Goal: Task Accomplishment & Management: Manage account settings

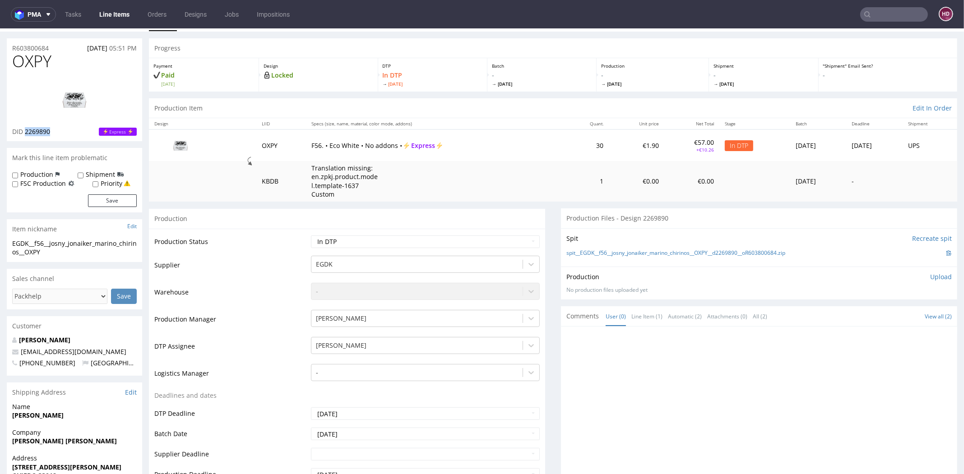
scroll to position [20, 0]
drag, startPoint x: 57, startPoint y: 69, endPoint x: 14, endPoint y: 69, distance: 43.3
click at [14, 69] on h1 "OXPY" at bounding box center [74, 61] width 125 height 18
copy span "OXPY"
drag, startPoint x: 32, startPoint y: 130, endPoint x: 53, endPoint y: 131, distance: 20.3
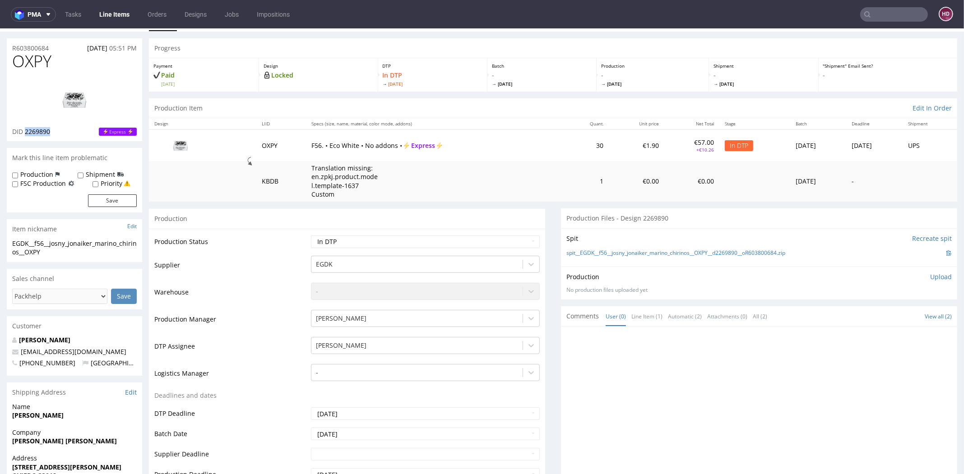
click at [53, 131] on div "DID 2269890 Express" at bounding box center [74, 131] width 125 height 9
copy span "2269890"
click at [173, 199] on td at bounding box center [202, 181] width 107 height 41
click at [51, 67] on span "OXPY" at bounding box center [31, 61] width 39 height 18
click at [51, 251] on div "EGDK__f56__josny_jonaiker_marino_chirinos__OXPY" at bounding box center [74, 248] width 125 height 18
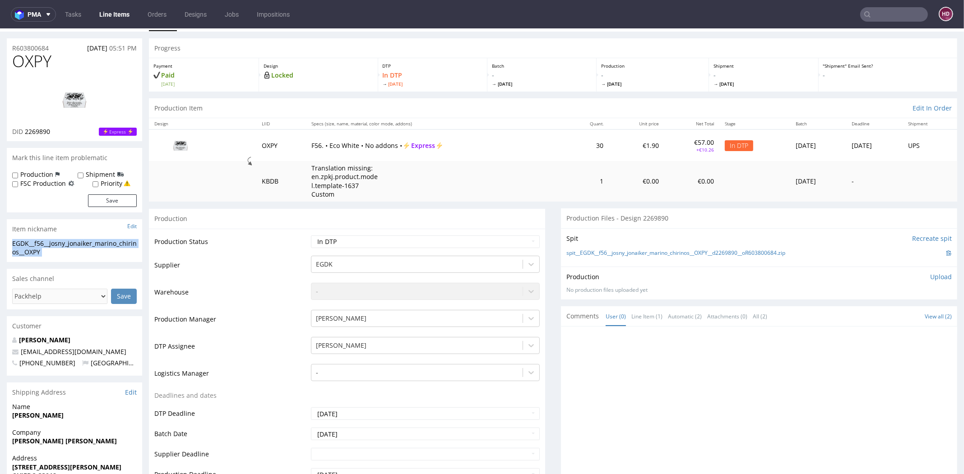
drag, startPoint x: 49, startPoint y: 250, endPoint x: 20, endPoint y: 241, distance: 30.5
click at [20, 241] on div "EGDK__f56__josny_jonaiker_marino_chirinos__OXPY" at bounding box center [74, 248] width 125 height 18
copy div "EGDK__f56__josny_jonaiker_marino_chirinos__OXPY Update"
click at [60, 131] on div "DID 2269890 Express" at bounding box center [74, 131] width 125 height 9
drag, startPoint x: 58, startPoint y: 130, endPoint x: 25, endPoint y: 131, distance: 33.4
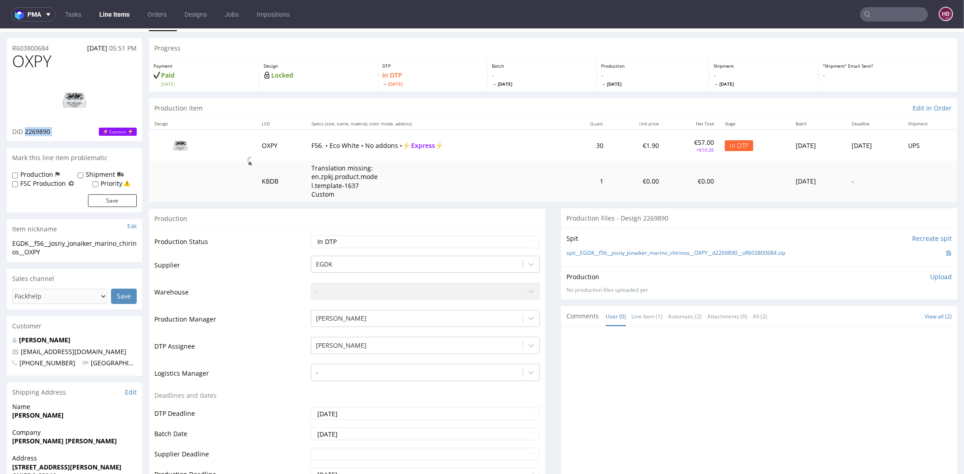
click at [25, 131] on div "DID 2269890 Express" at bounding box center [74, 131] width 125 height 9
copy span "2269890"
drag, startPoint x: 52, startPoint y: 48, endPoint x: -24, endPoint y: 38, distance: 76.5
copy p "R603800684"
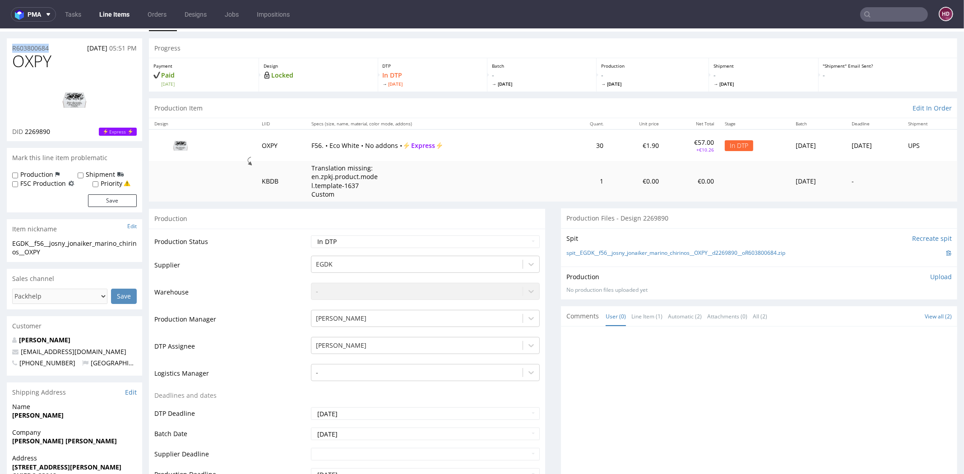
click at [916, 288] on div "No production files uploaded yet" at bounding box center [758, 291] width 385 height 8
click at [930, 273] on p "Upload" at bounding box center [941, 277] width 22 height 9
click at [877, 314] on div "Add files" at bounding box center [887, 318] width 45 height 14
type input "C:\fakepath\EGDK__f56__josny_jonaiker_marino_chirinos__OXPY__d2269890__oR603800…"
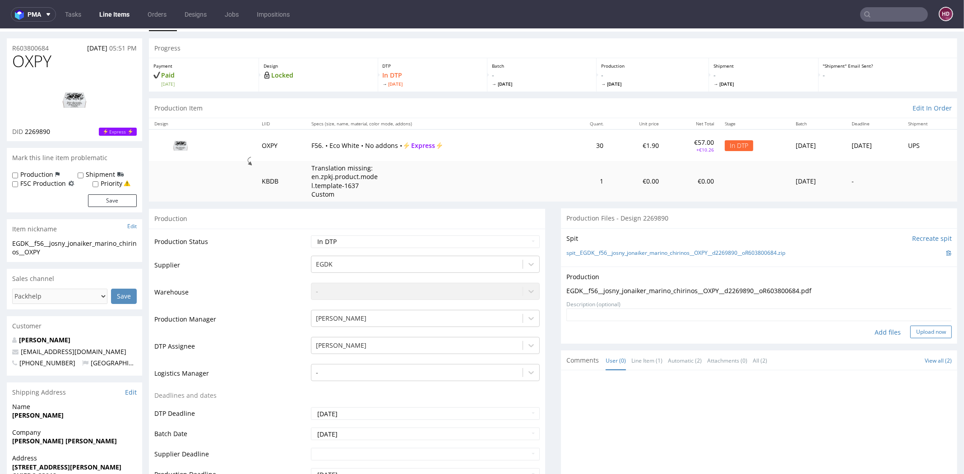
click at [918, 331] on button "Upload now" at bounding box center [931, 332] width 42 height 13
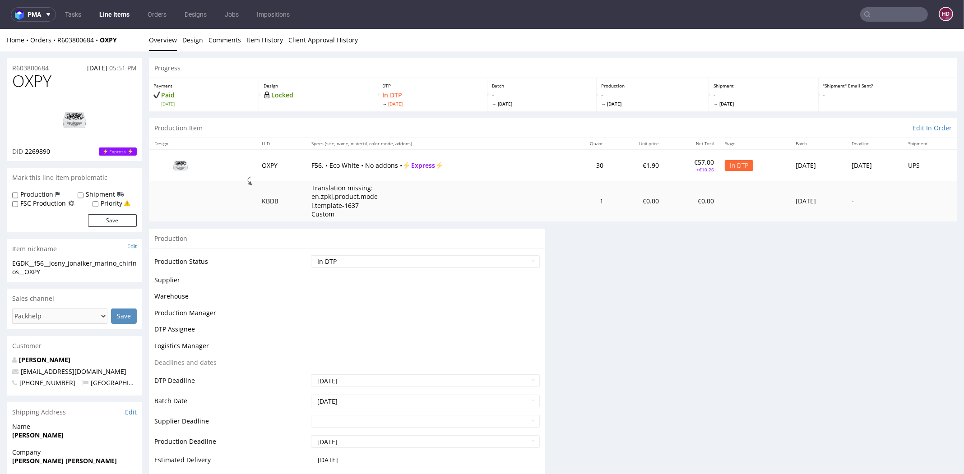
scroll to position [0, 0]
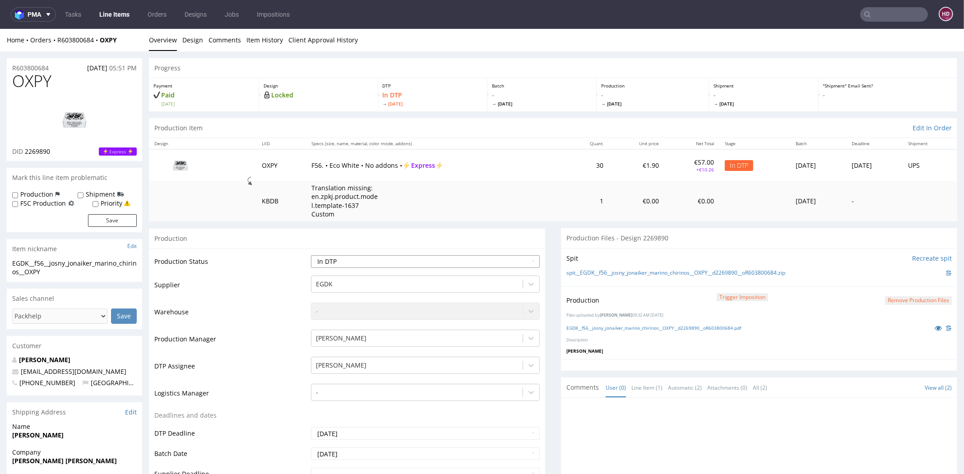
click at [379, 263] on select "Waiting for Artwork Waiting for Diecut Waiting for Mockup Waiting for DTP Waiti…" at bounding box center [425, 261] width 229 height 13
select select "dtp_production_ready"
click at [311, 255] on select "Waiting for Artwork Waiting for Diecut Waiting for Mockup Waiting for DTP Waiti…" at bounding box center [425, 261] width 229 height 13
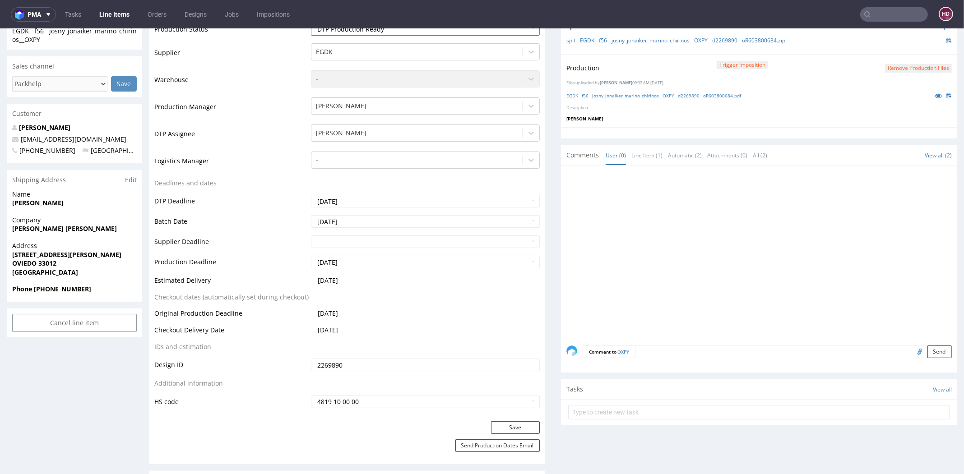
scroll to position [277, 0]
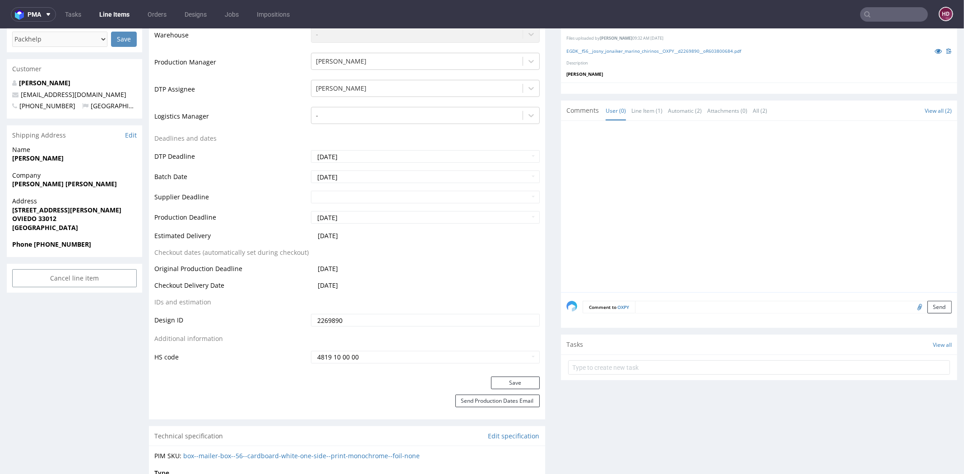
click at [500, 382] on button "Save" at bounding box center [515, 383] width 49 height 13
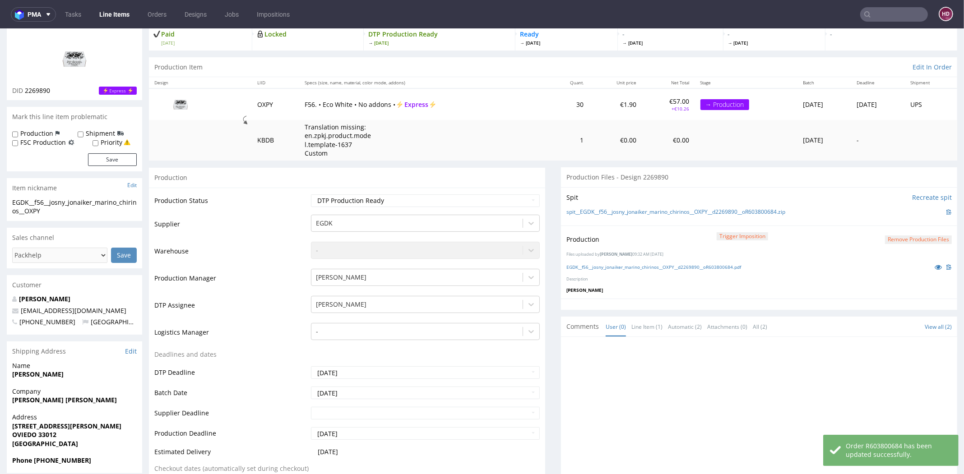
scroll to position [63, 0]
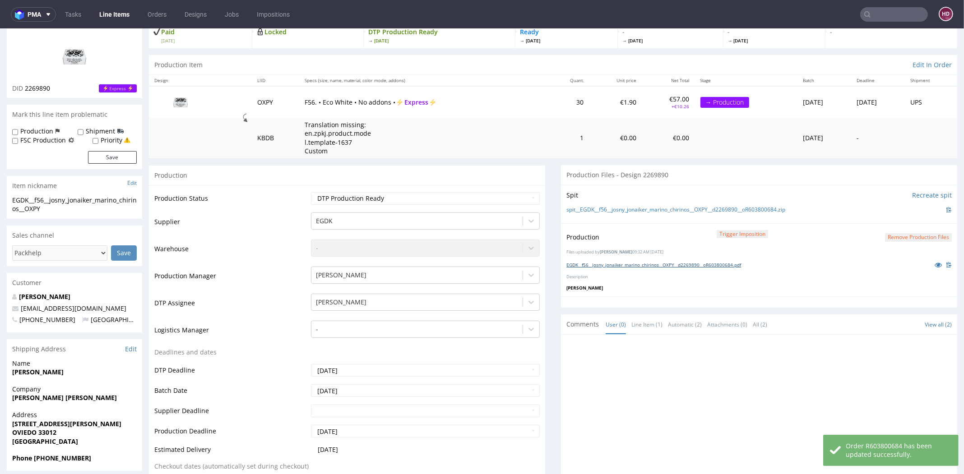
click at [604, 266] on link "EGDK__f56__josny_jonaiker_marino_chirinos__OXPY__d2269890__oR603800684.pdf" at bounding box center [653, 265] width 175 height 6
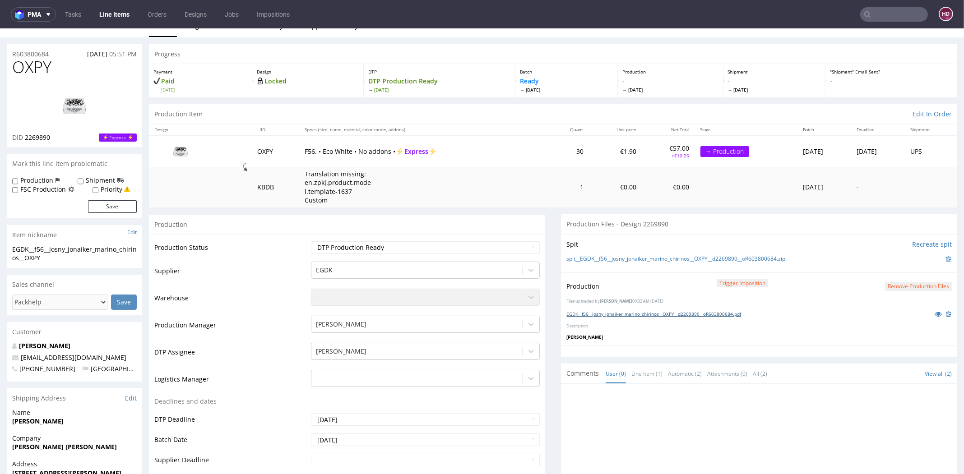
scroll to position [0, 0]
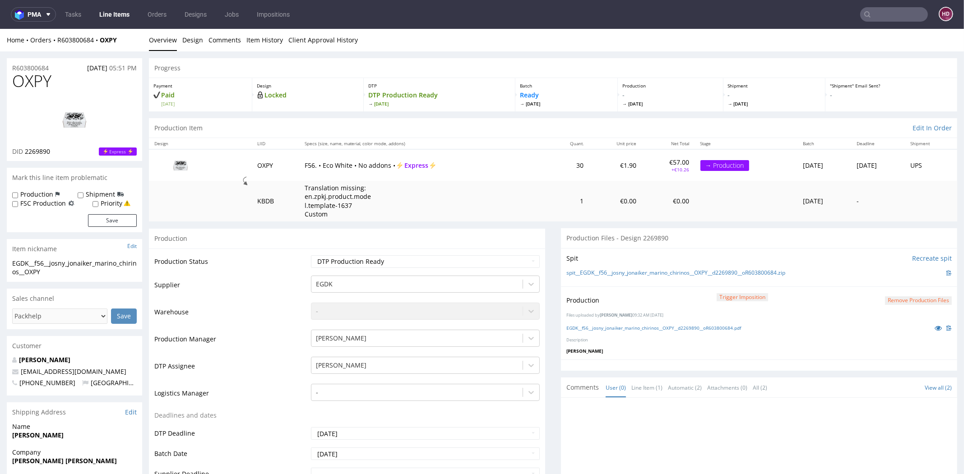
click at [112, 14] on link "Line Items" at bounding box center [114, 14] width 41 height 14
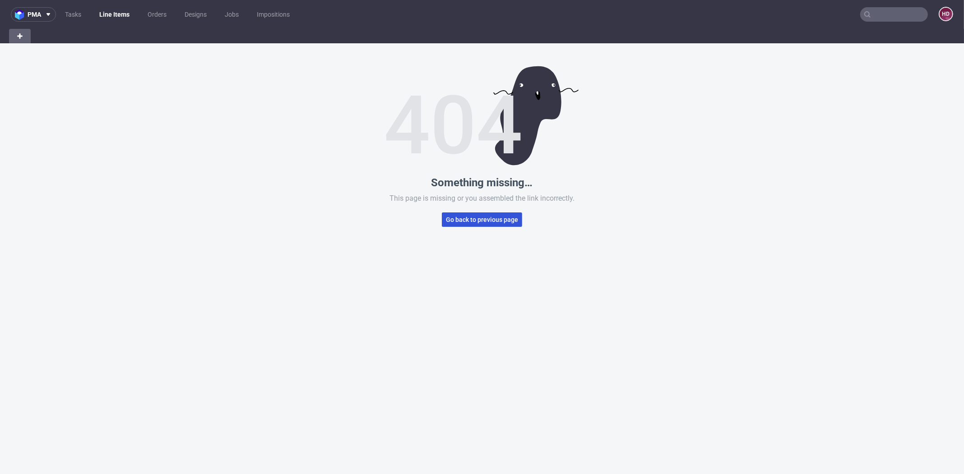
click at [469, 217] on span "Go back to previous page" at bounding box center [482, 220] width 72 height 6
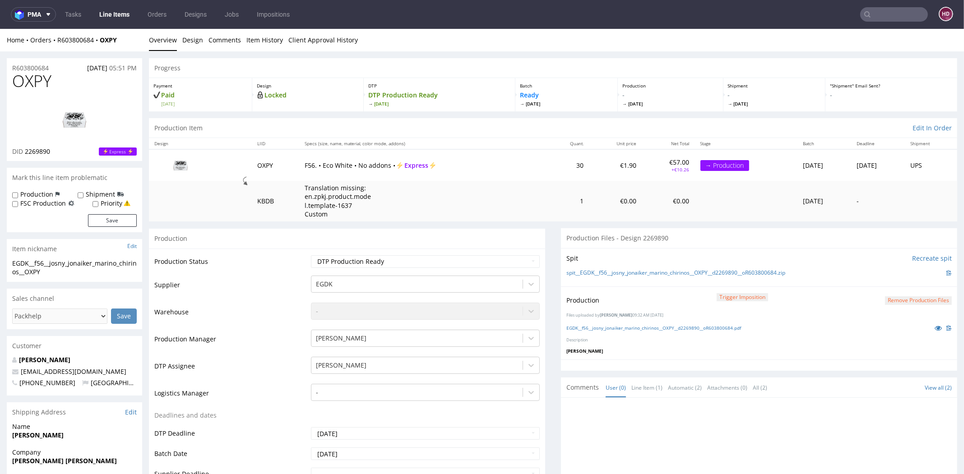
click at [87, 14] on ul "Tasks Line Items Orders Designs Jobs Impositions" at bounding box center [177, 14] width 243 height 14
click at [103, 10] on link "Line Items" at bounding box center [114, 14] width 41 height 14
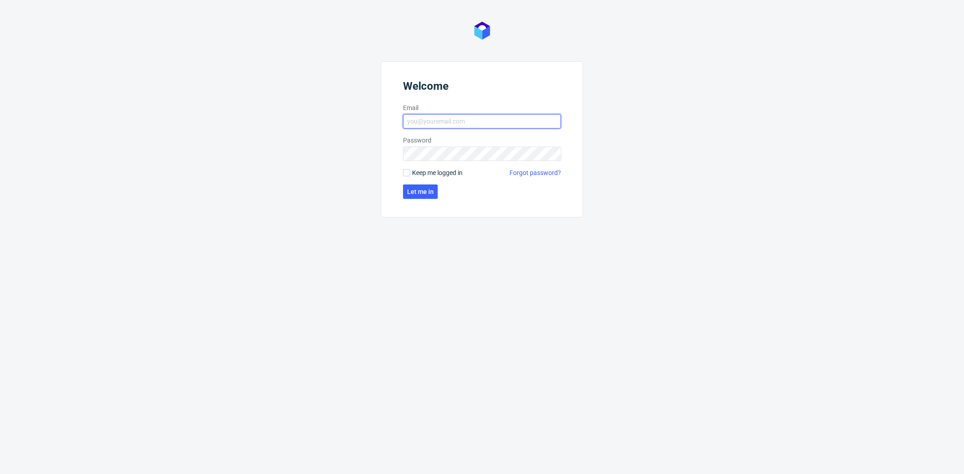
click at [536, 122] on input "Email" at bounding box center [482, 121] width 158 height 14
type input "dominika.hapka@packhelp.com"
click button "Let me in" at bounding box center [420, 192] width 35 height 14
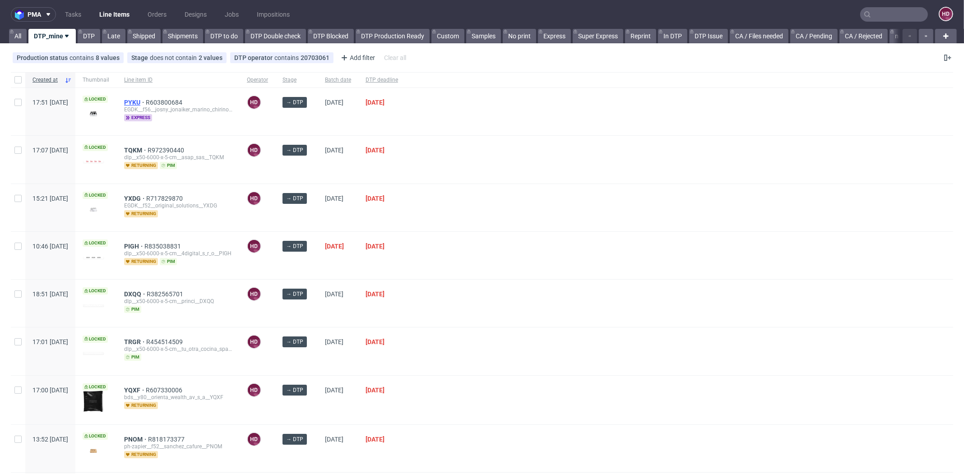
click at [146, 103] on span "PYKU" at bounding box center [135, 102] width 22 height 7
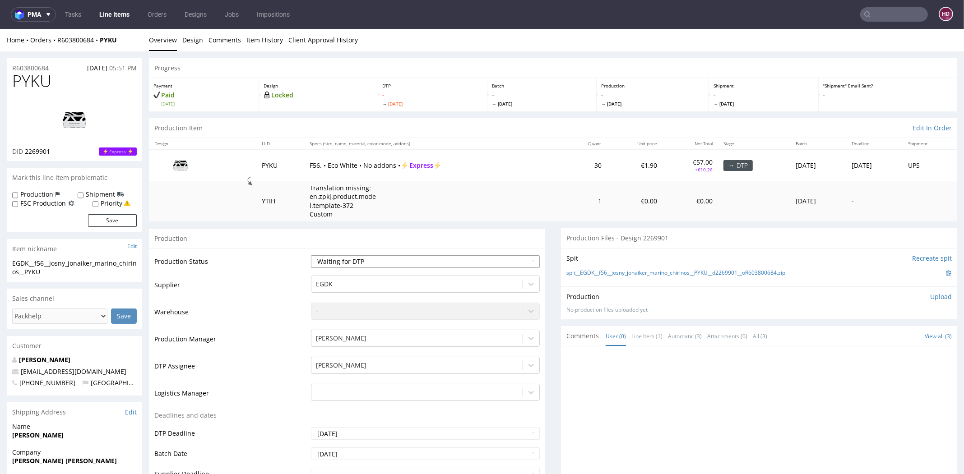
click at [406, 256] on select "Waiting for Artwork Waiting for Diecut Waiting for Mockup Waiting for DTP Waiti…" at bounding box center [425, 261] width 229 height 13
select select "dtp_in_process"
click at [311, 255] on select "Waiting for Artwork Waiting for Diecut Waiting for Mockup Waiting for DTP Waiti…" at bounding box center [425, 261] width 229 height 13
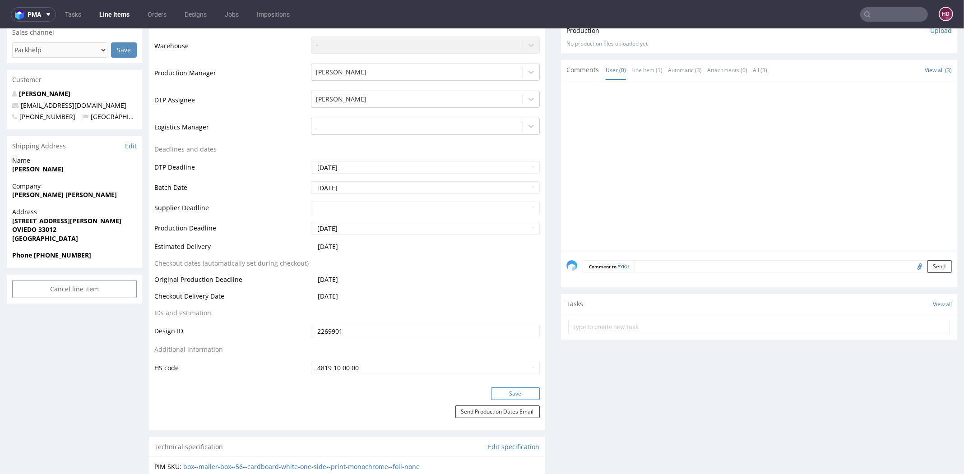
scroll to position [267, 0]
click at [498, 394] on button "Save" at bounding box center [515, 393] width 49 height 13
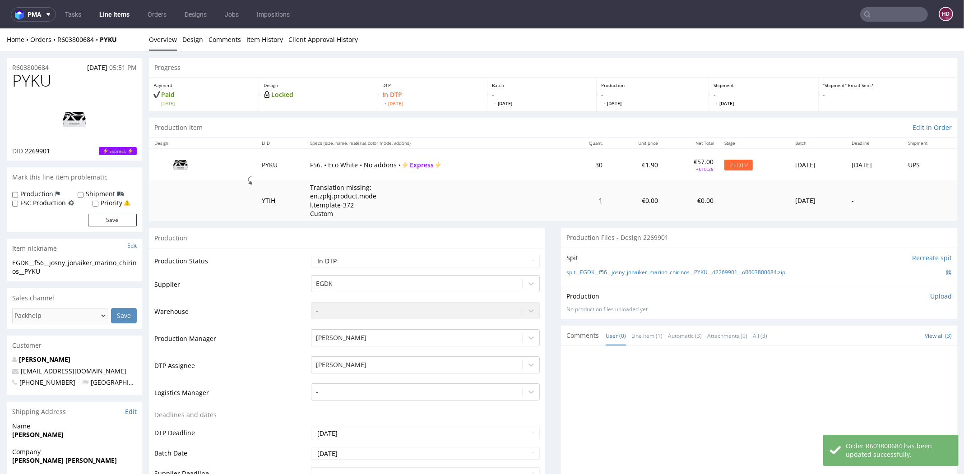
scroll to position [0, 0]
click at [54, 81] on h1 "PYKU" at bounding box center [74, 81] width 125 height 18
drag, startPoint x: 54, startPoint y: 81, endPoint x: 9, endPoint y: 83, distance: 45.1
click at [9, 83] on div "PYKU DID 2269901 Express" at bounding box center [74, 116] width 135 height 89
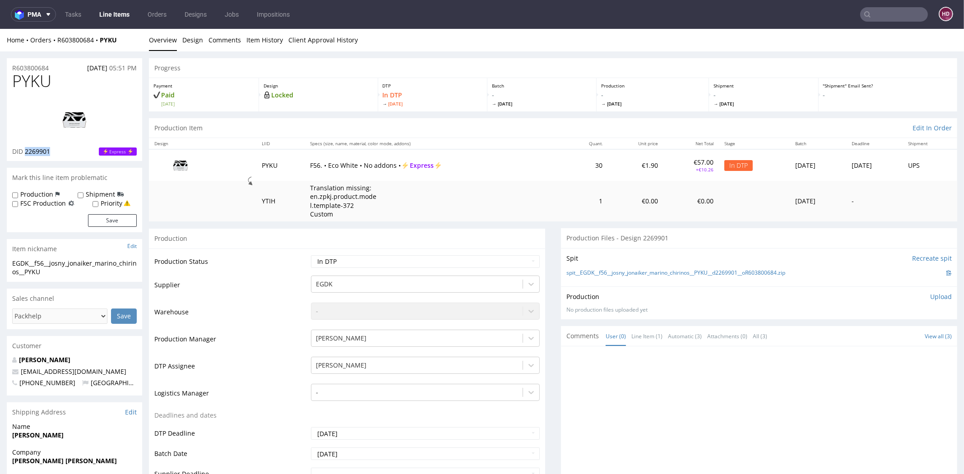
drag, startPoint x: 63, startPoint y: 151, endPoint x: 25, endPoint y: 150, distance: 37.9
click at [25, 150] on div "DID 2269901 Express" at bounding box center [74, 151] width 125 height 9
copy span "2269901"
click at [74, 121] on img at bounding box center [74, 119] width 72 height 41
drag, startPoint x: 56, startPoint y: 79, endPoint x: -6, endPoint y: 76, distance: 61.5
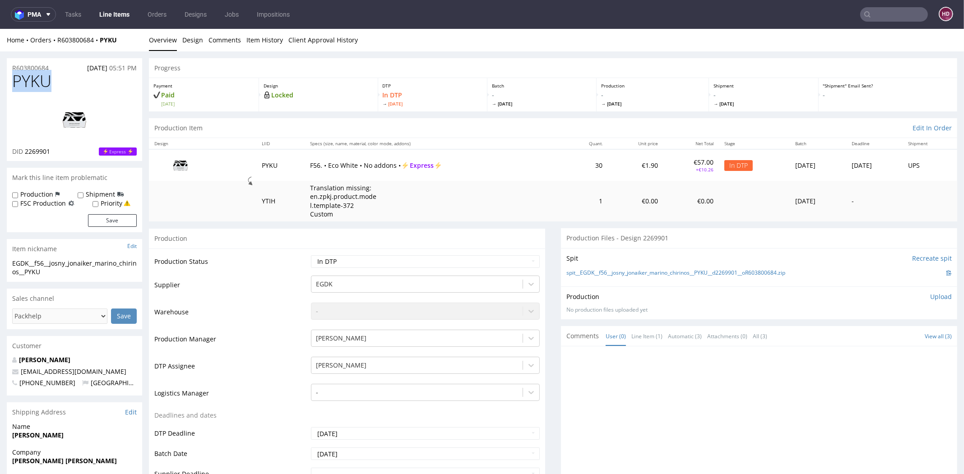
copy span "PYKU"
drag, startPoint x: 33, startPoint y: 270, endPoint x: 1, endPoint y: 256, distance: 35.0
copy section "EGDK__f56__josny_jonaiker_marino_chirinos__PYKU"
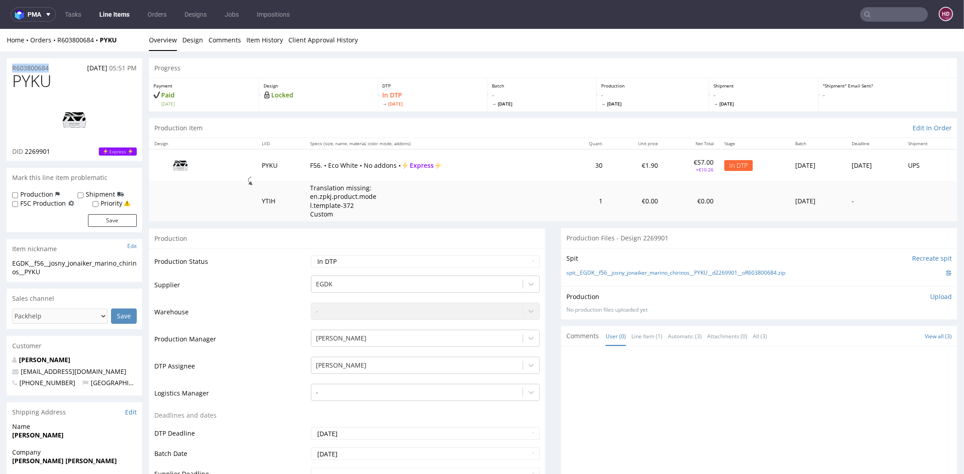
drag, startPoint x: 59, startPoint y: 65, endPoint x: -21, endPoint y: 62, distance: 79.9
copy p "R603800684"
drag, startPoint x: 55, startPoint y: 151, endPoint x: 26, endPoint y: 148, distance: 29.1
click at [26, 148] on div "DID 2269901 Express" at bounding box center [74, 151] width 125 height 9
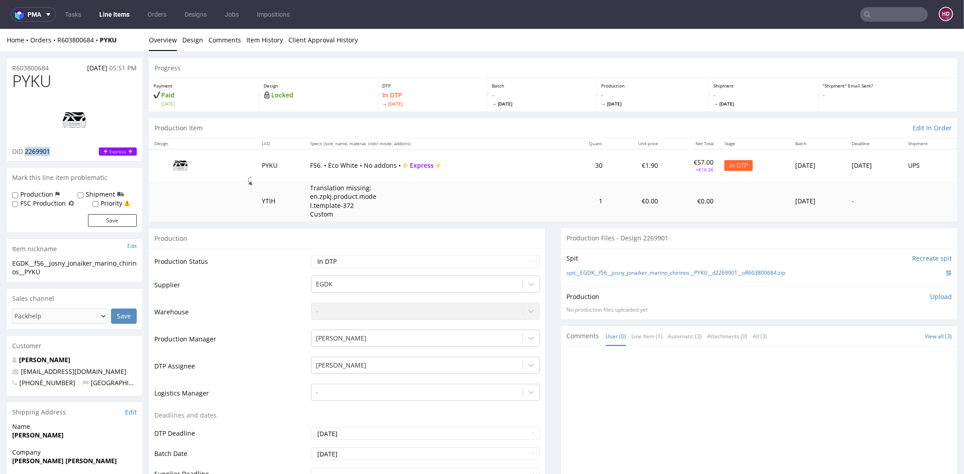
copy span "2269901"
